Goal: Find specific page/section: Find specific page/section

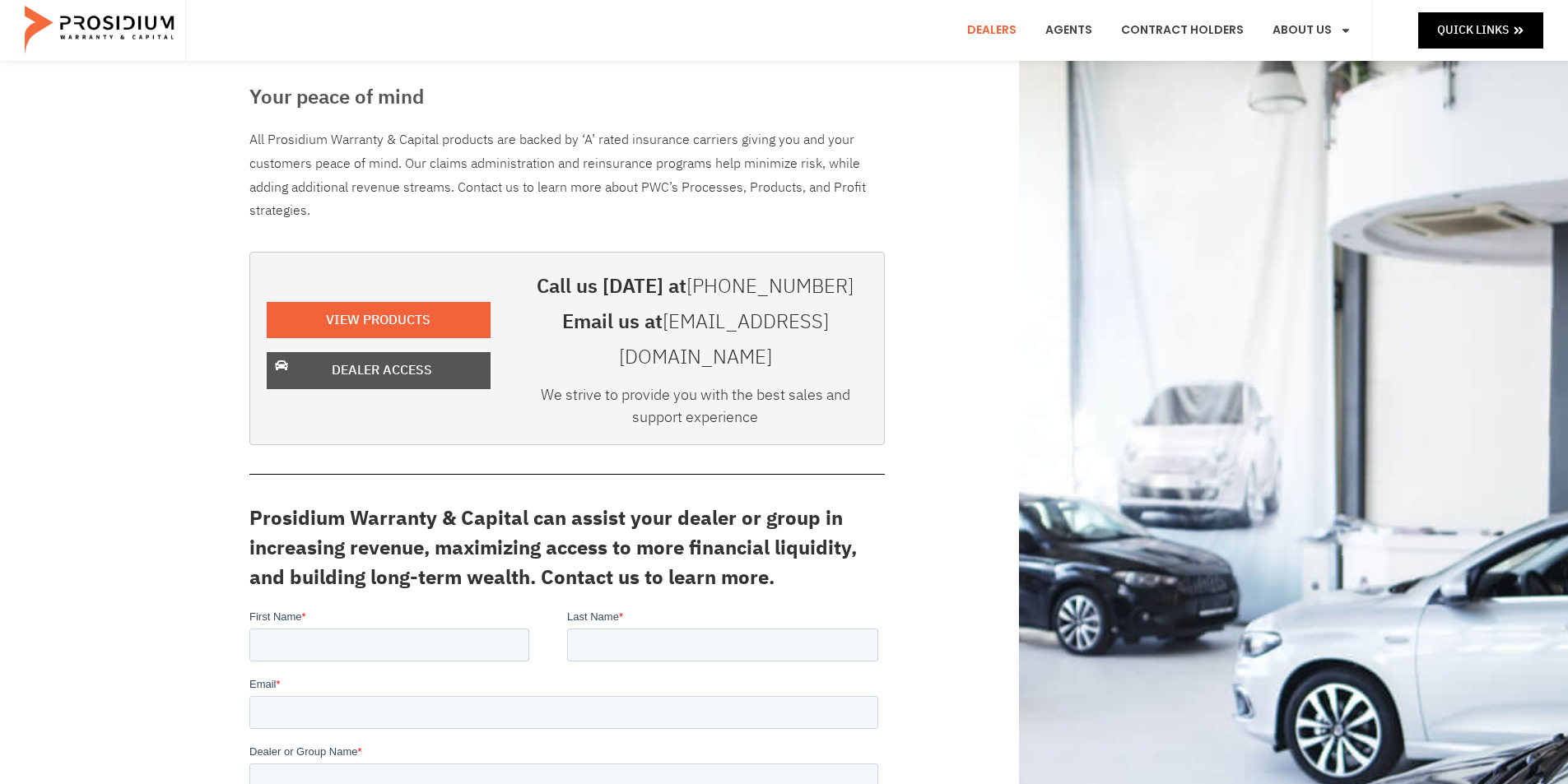
click at [385, 359] on span "Dealer Access" at bounding box center [382, 371] width 100 height 24
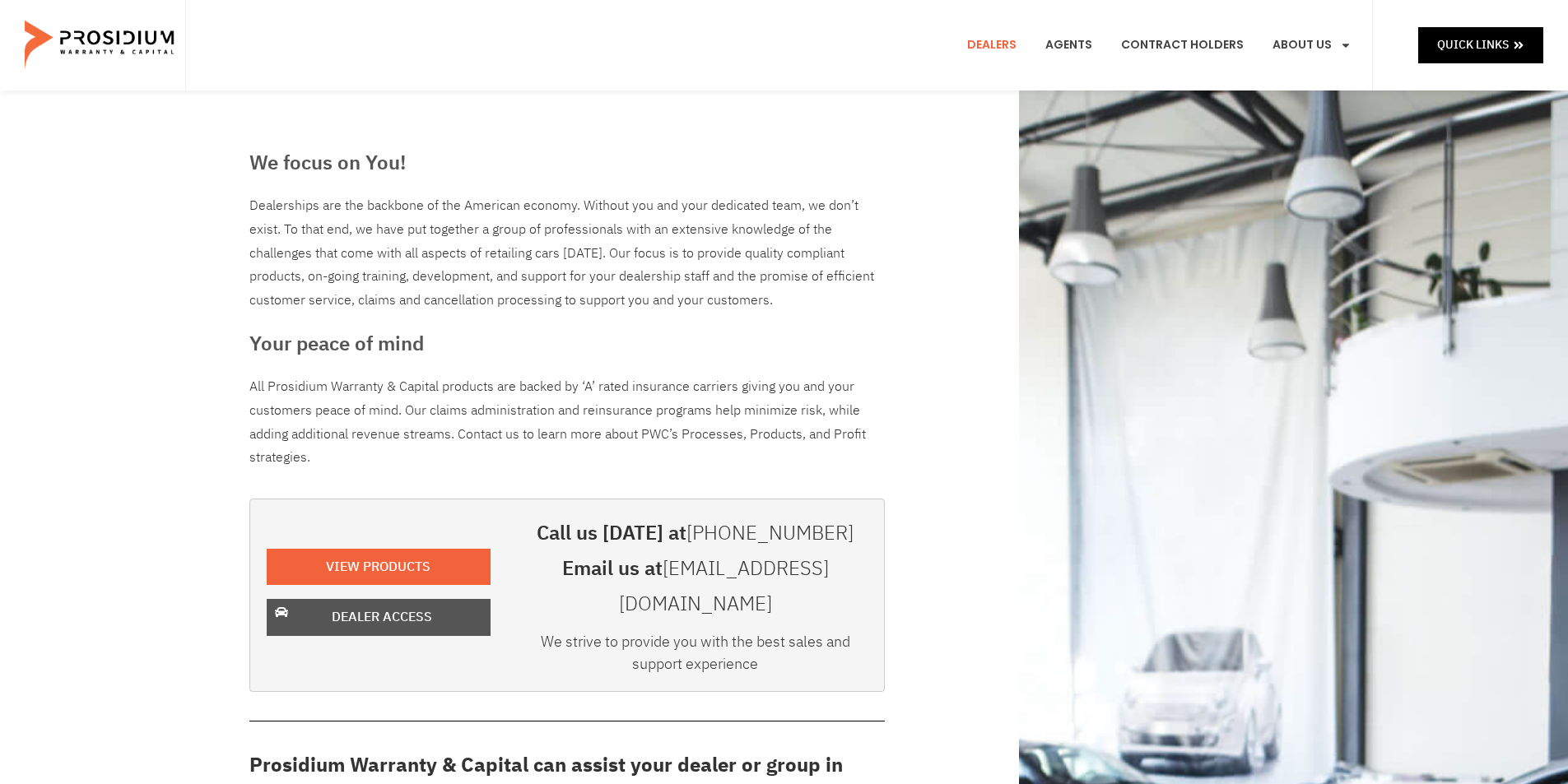
click at [417, 607] on span "Dealer Access" at bounding box center [382, 617] width 100 height 24
